Goal: Task Accomplishment & Management: Complete application form

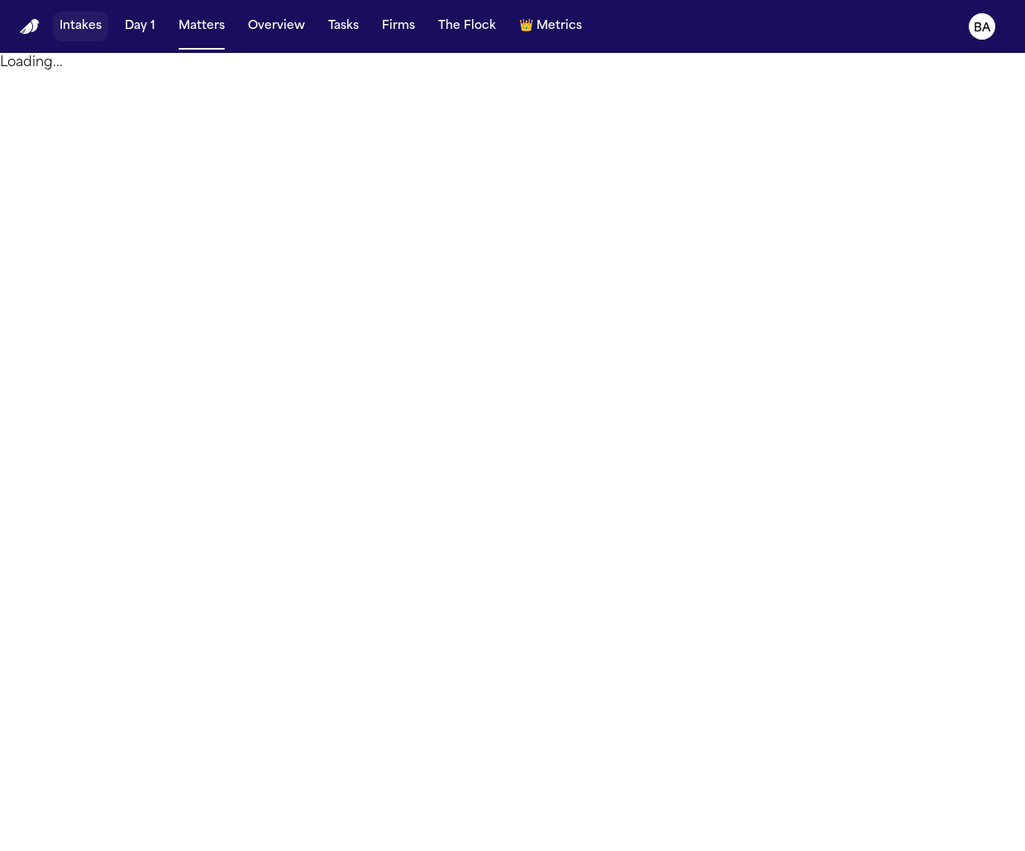
click at [77, 28] on button "Intakes" at bounding box center [80, 27] width 55 height 30
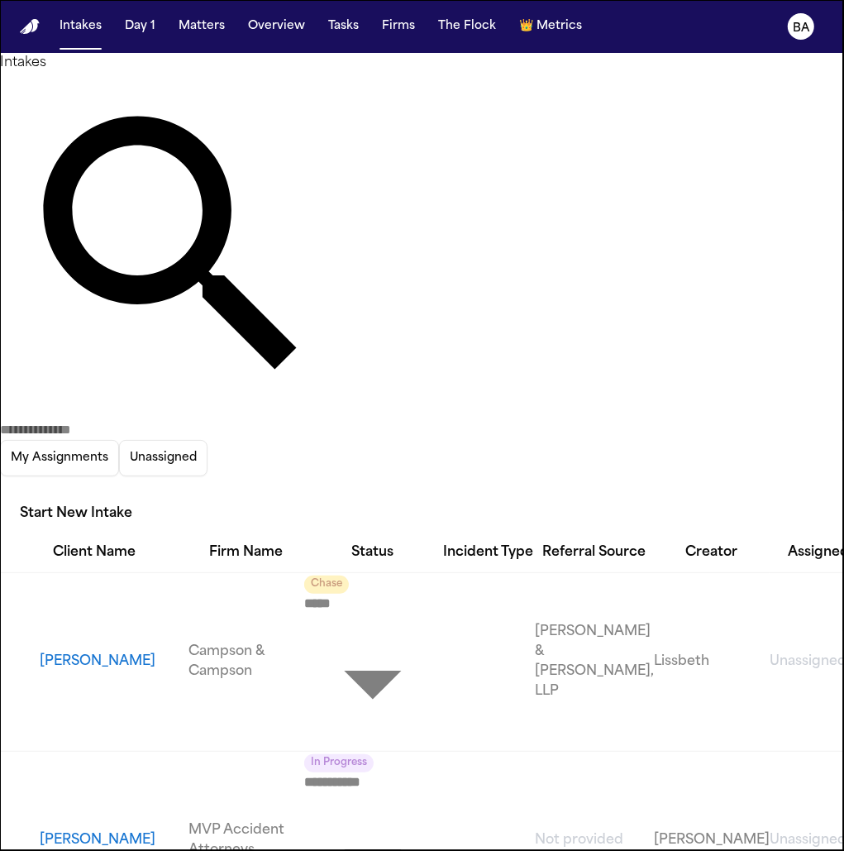
click at [0, 489] on icon "button" at bounding box center [0, 489] width 0 height 0
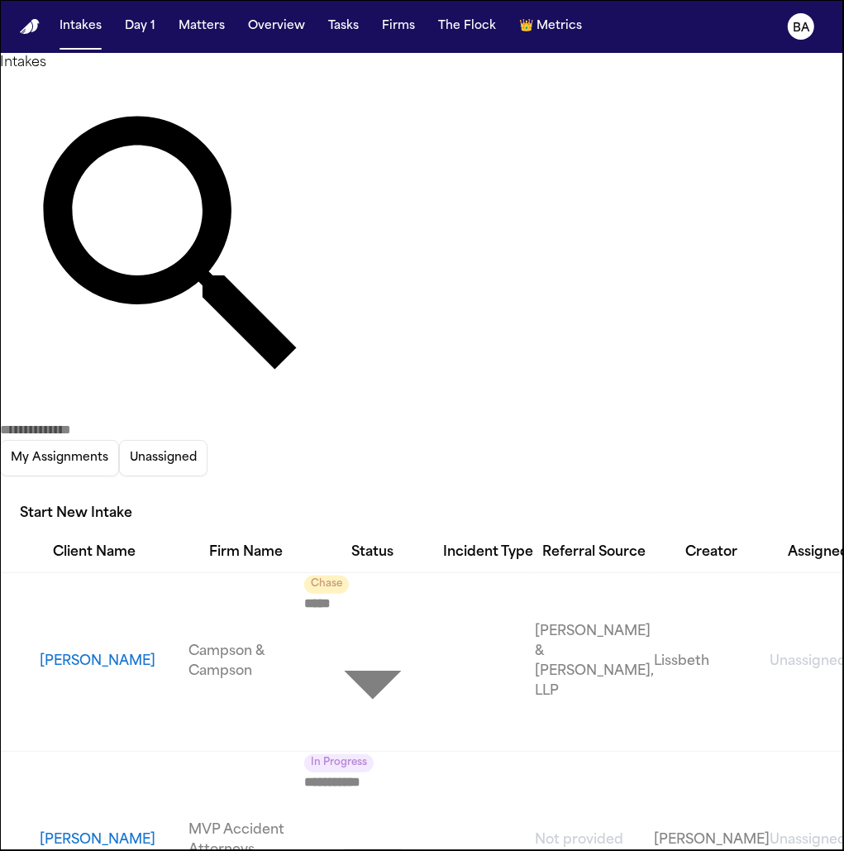
click at [788, 850] on div at bounding box center [422, 851] width 844 height 0
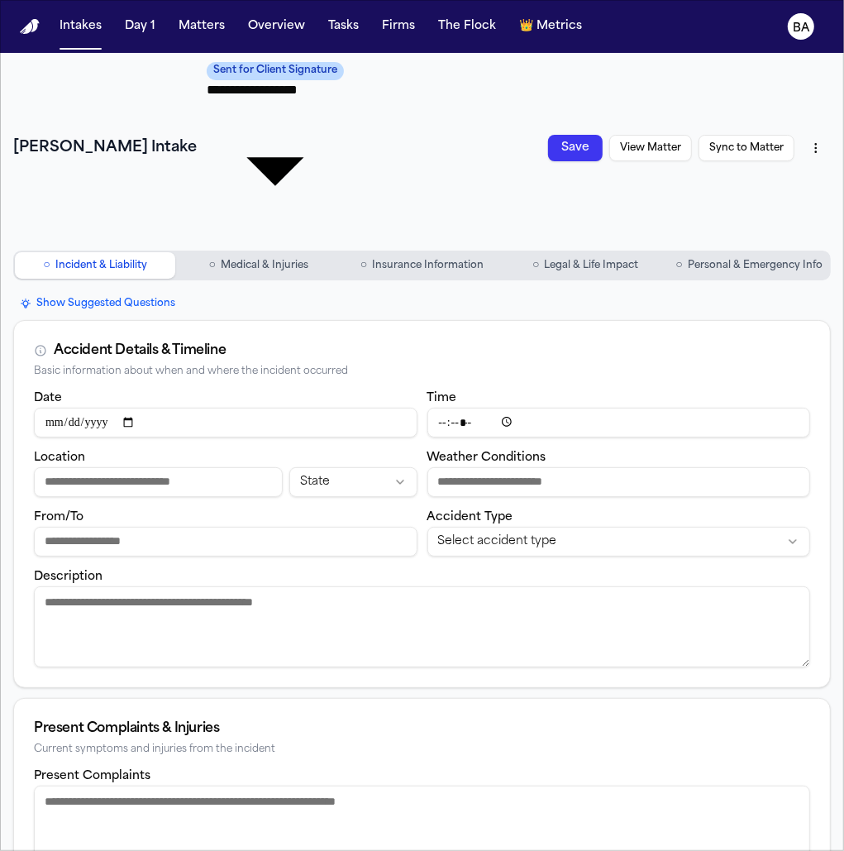
click at [300, 259] on span "Medical & Injuries" at bounding box center [265, 265] width 88 height 13
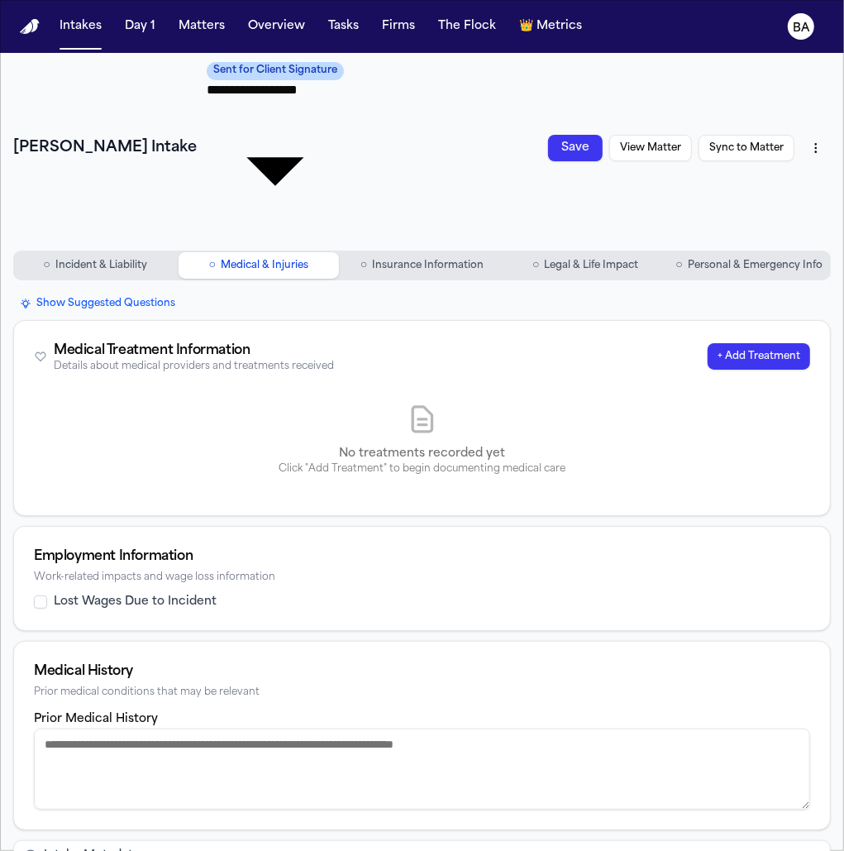
click at [400, 259] on span "Insurance Information" at bounding box center [428, 265] width 112 height 13
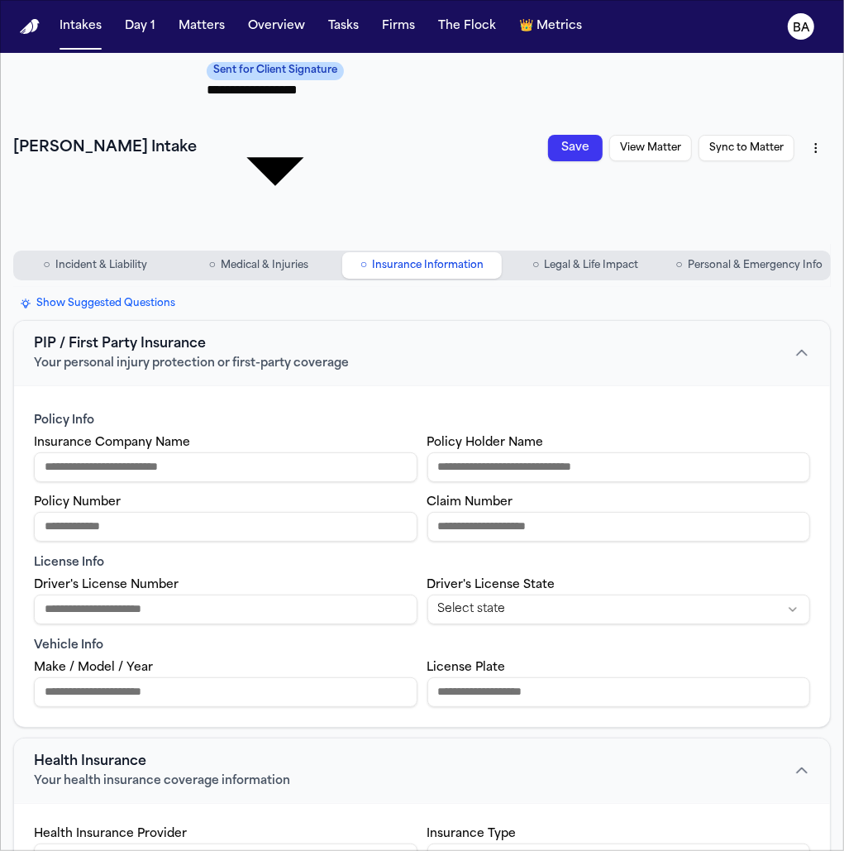
click at [529, 250] on div "○ Incident & Liability ○ Medical & Injuries ○ Insurance Information ○ Legal & L…" at bounding box center [421, 265] width 817 height 30
click at [546, 259] on span "Legal & Life Impact" at bounding box center [592, 265] width 94 height 13
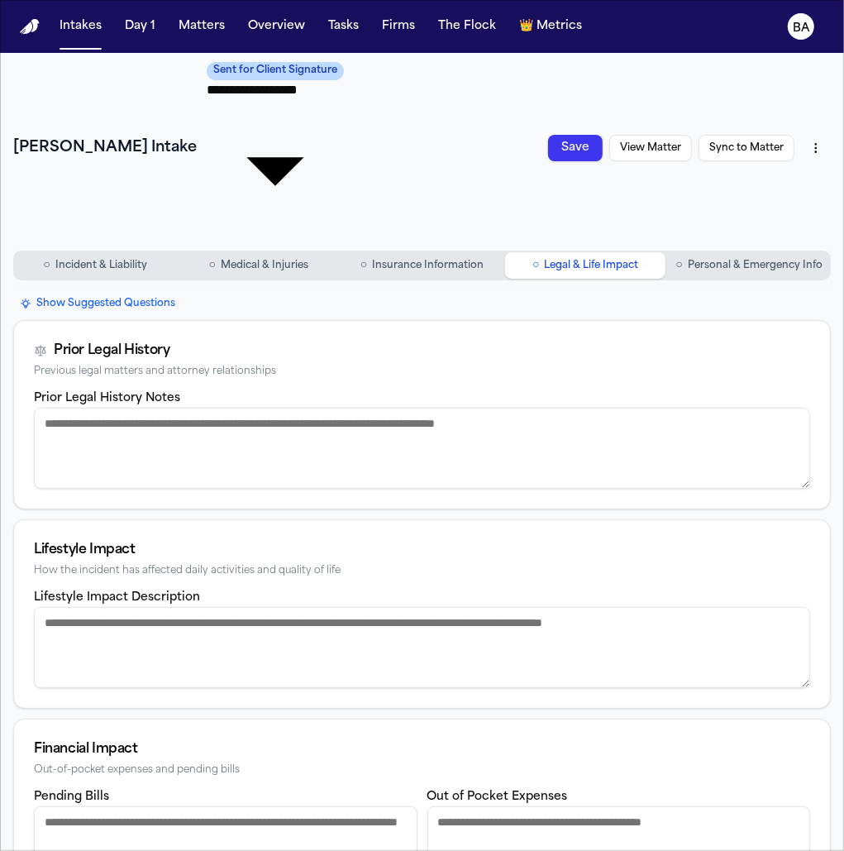
click at [679, 257] on span "○" at bounding box center [678, 265] width 7 height 17
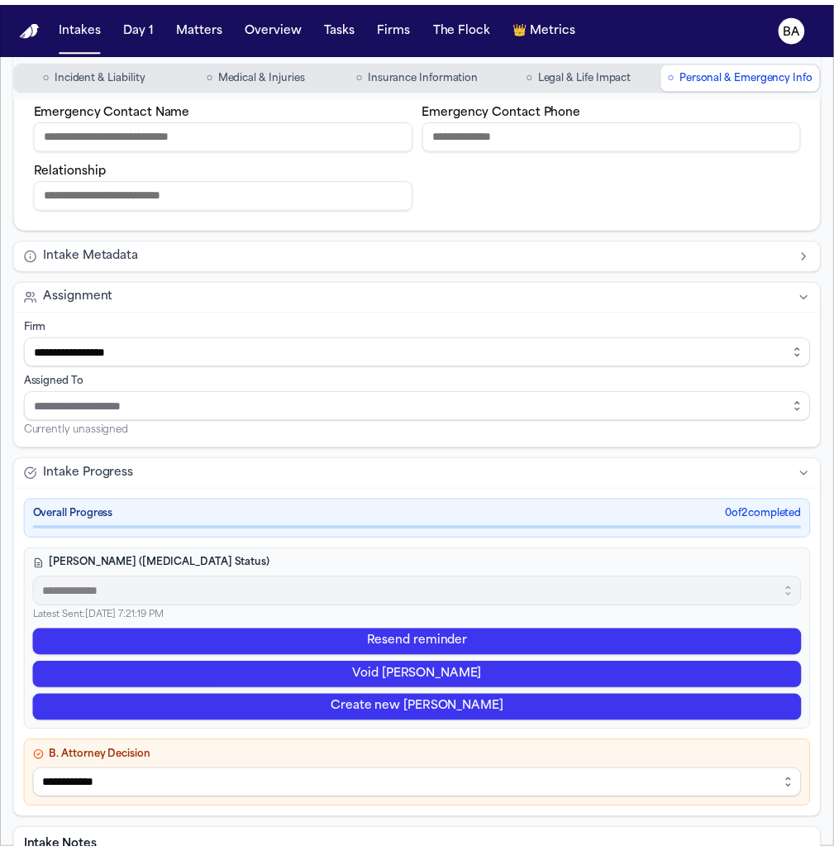
scroll to position [64, 0]
